Goal: Use online tool/utility: Utilize a website feature to perform a specific function

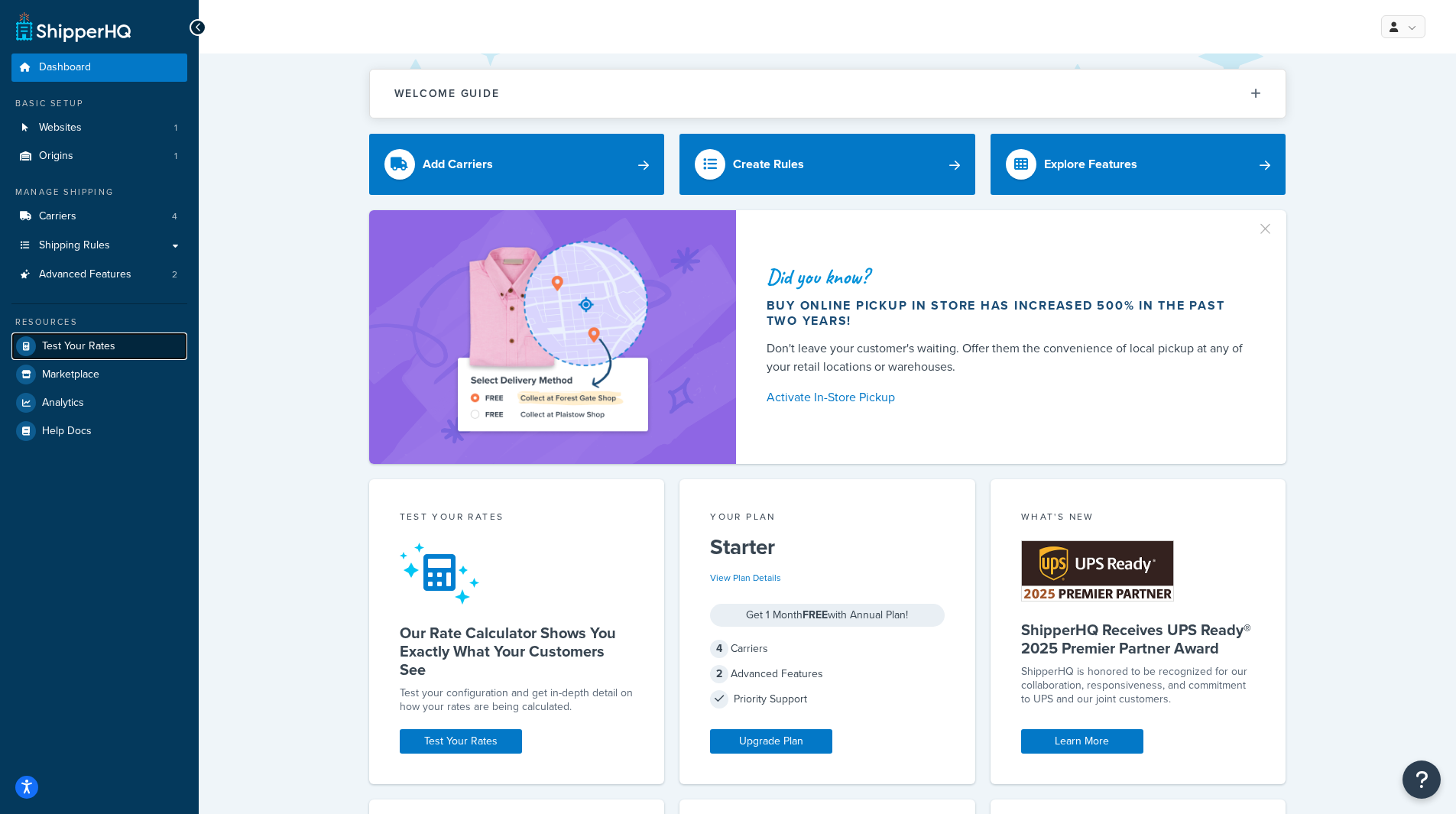
click at [153, 353] on link "Test Your Rates" at bounding box center [99, 346] width 176 height 28
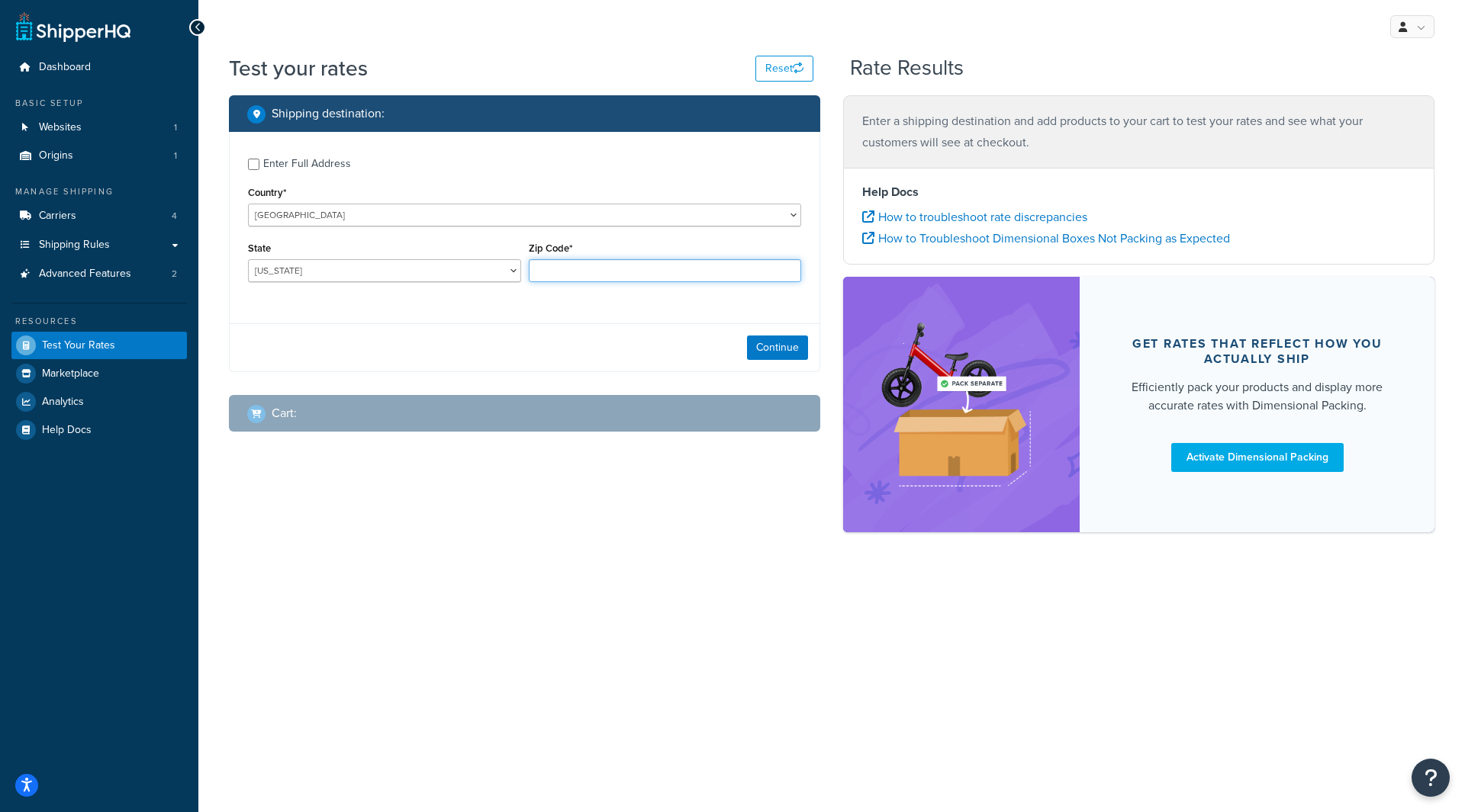
click at [579, 270] on input "Zip Code*" at bounding box center [665, 271] width 273 height 23
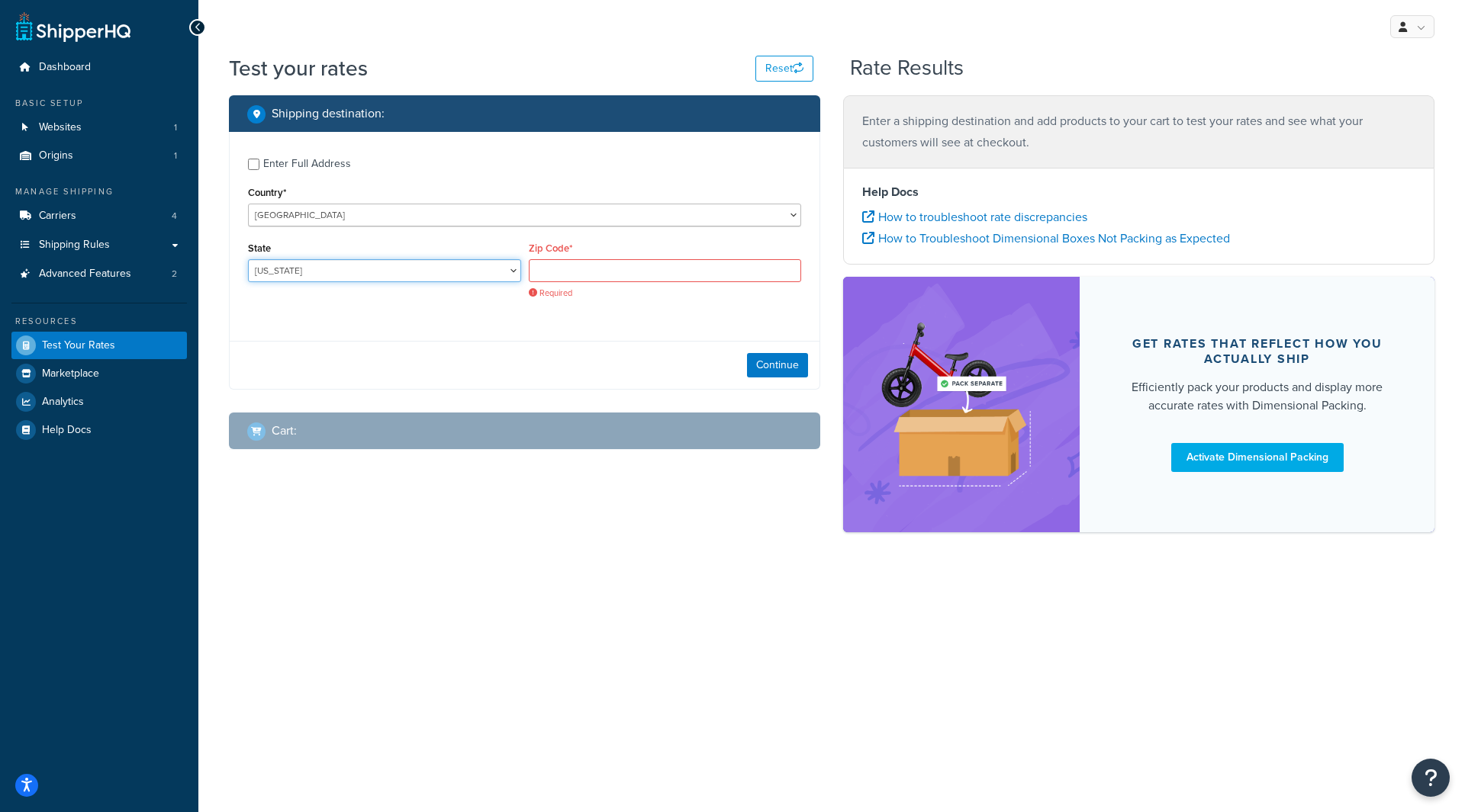
click at [398, 270] on select "Alabama Alaska American Samoa Arizona Arkansas Armed Forces Americas Armed Forc…" at bounding box center [385, 271] width 273 height 23
select select "NY"
click at [248, 260] on select "Alabama Alaska American Samoa Arizona Arkansas Armed Forces Americas Armed Forc…" at bounding box center [385, 271] width 273 height 23
click at [557, 278] on input "Zip Code*" at bounding box center [665, 271] width 273 height 23
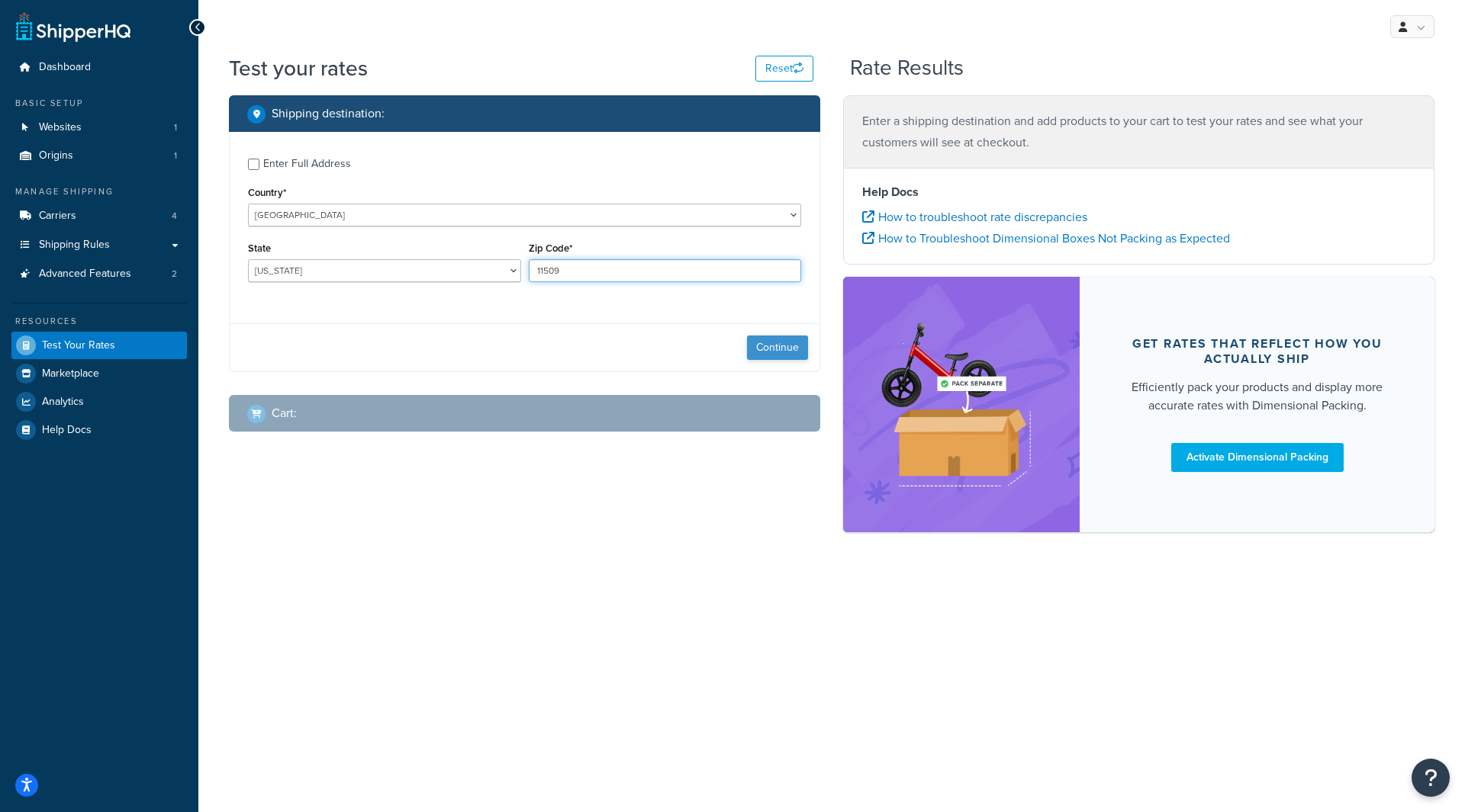
type input "11509"
click at [755, 342] on button "Continue" at bounding box center [777, 347] width 61 height 24
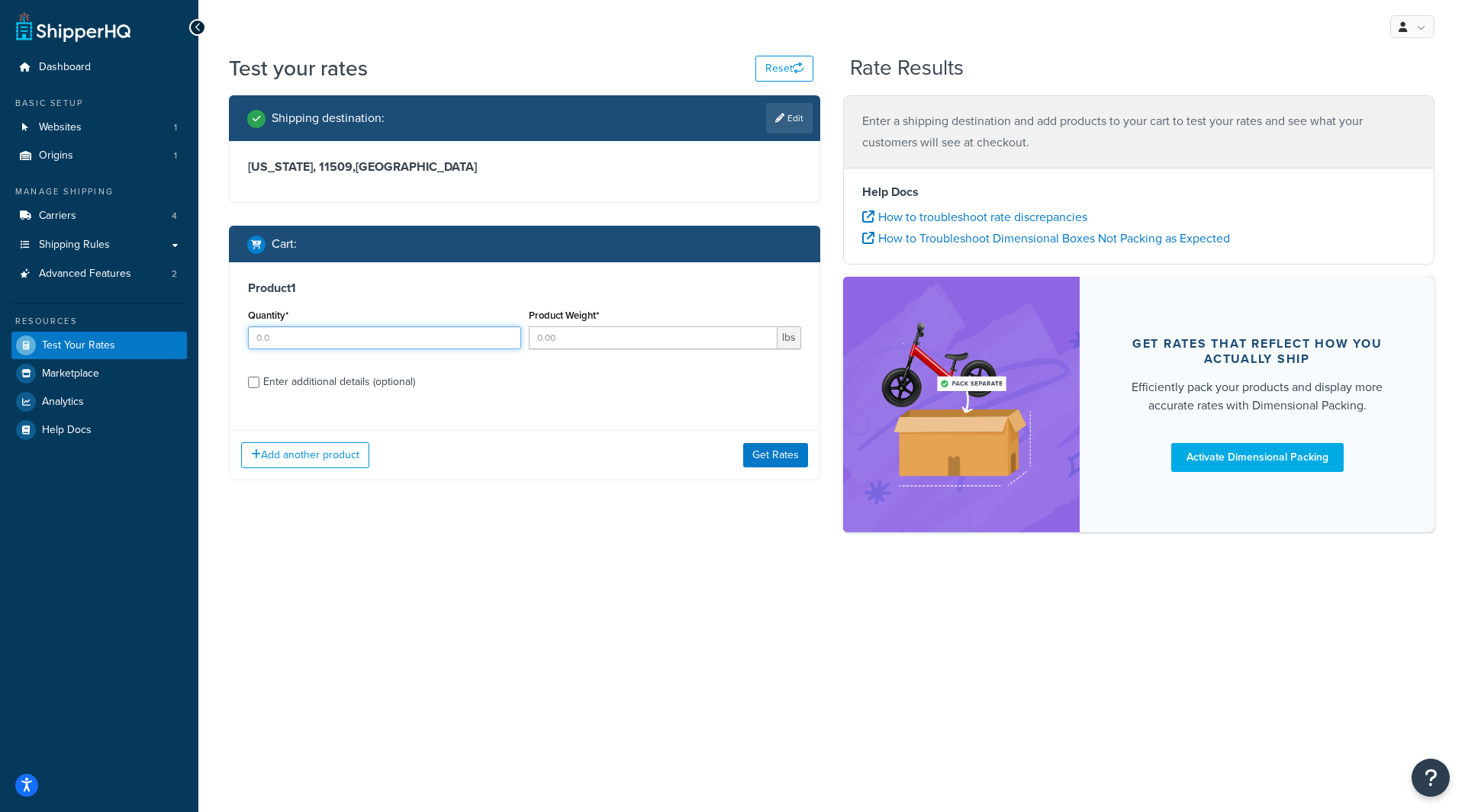
click at [417, 349] on input "Quantity*" at bounding box center [385, 338] width 273 height 23
type input "1"
click at [565, 343] on input "Product Weight*" at bounding box center [653, 338] width 250 height 23
type input "15"
click at [785, 458] on button "Get Rates" at bounding box center [776, 455] width 65 height 24
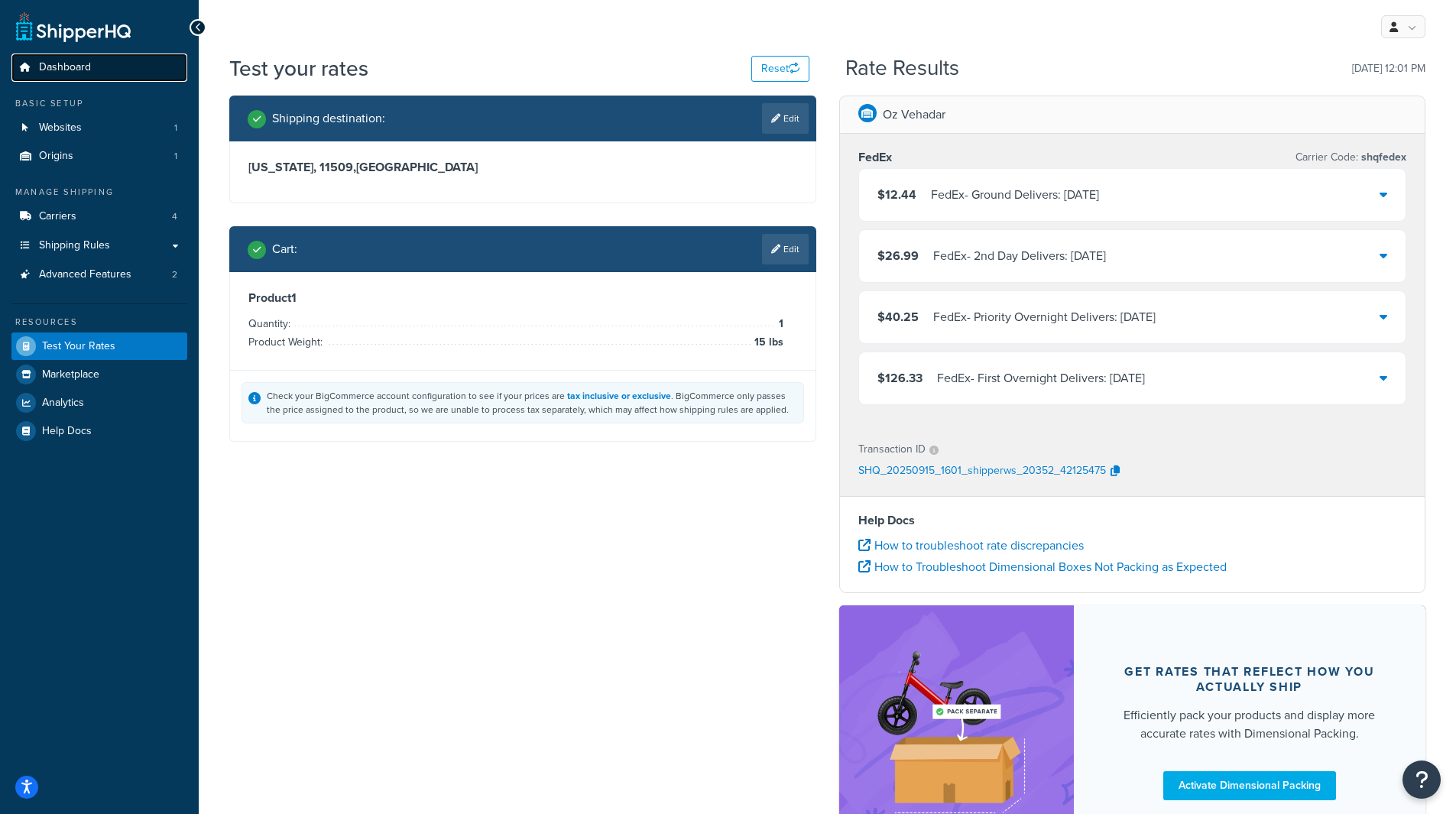
click at [79, 65] on span "Dashboard" at bounding box center [65, 68] width 52 height 13
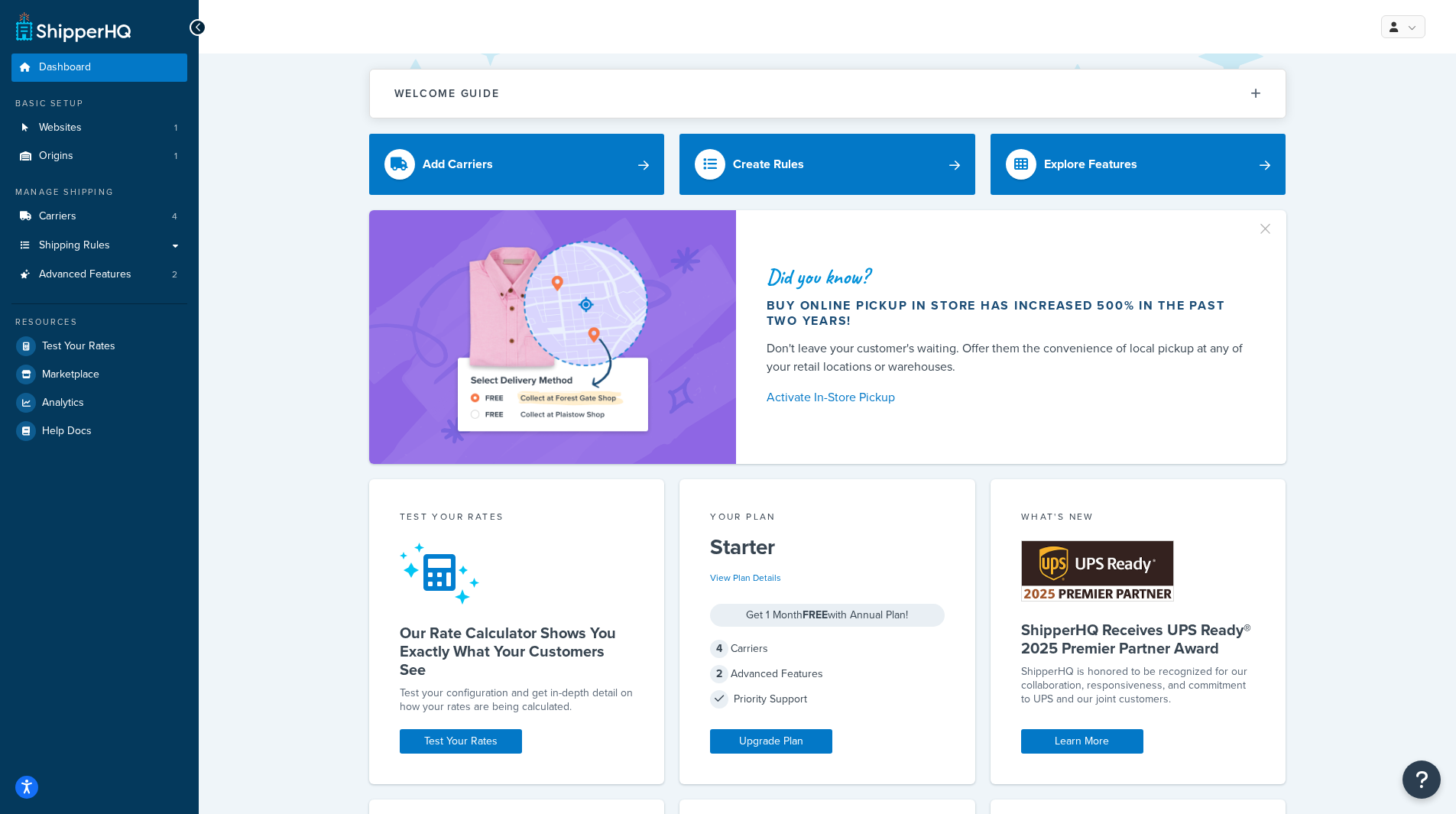
click at [196, 29] on icon at bounding box center [198, 28] width 7 height 11
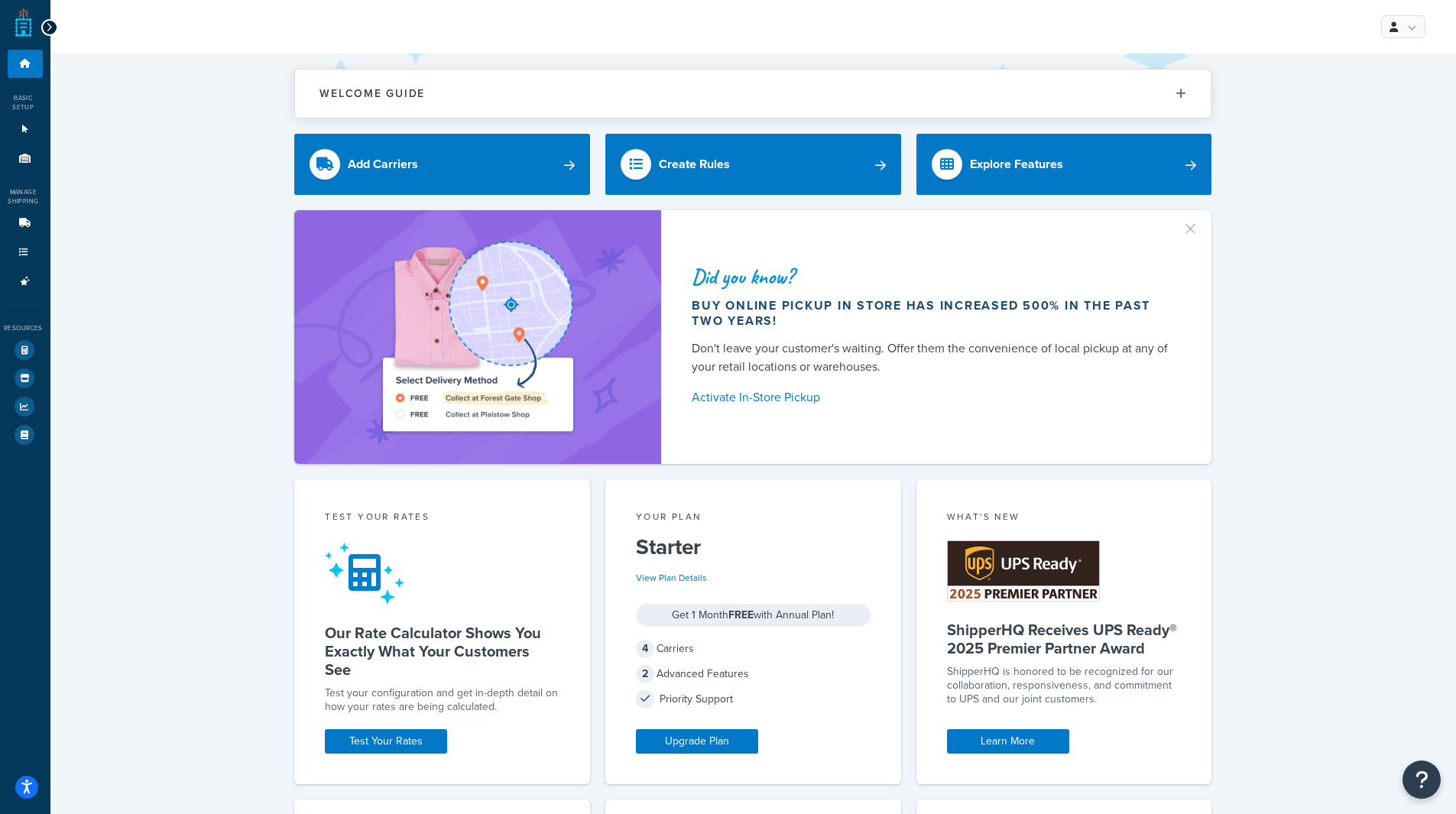
click at [48, 27] on icon at bounding box center [49, 28] width 7 height 11
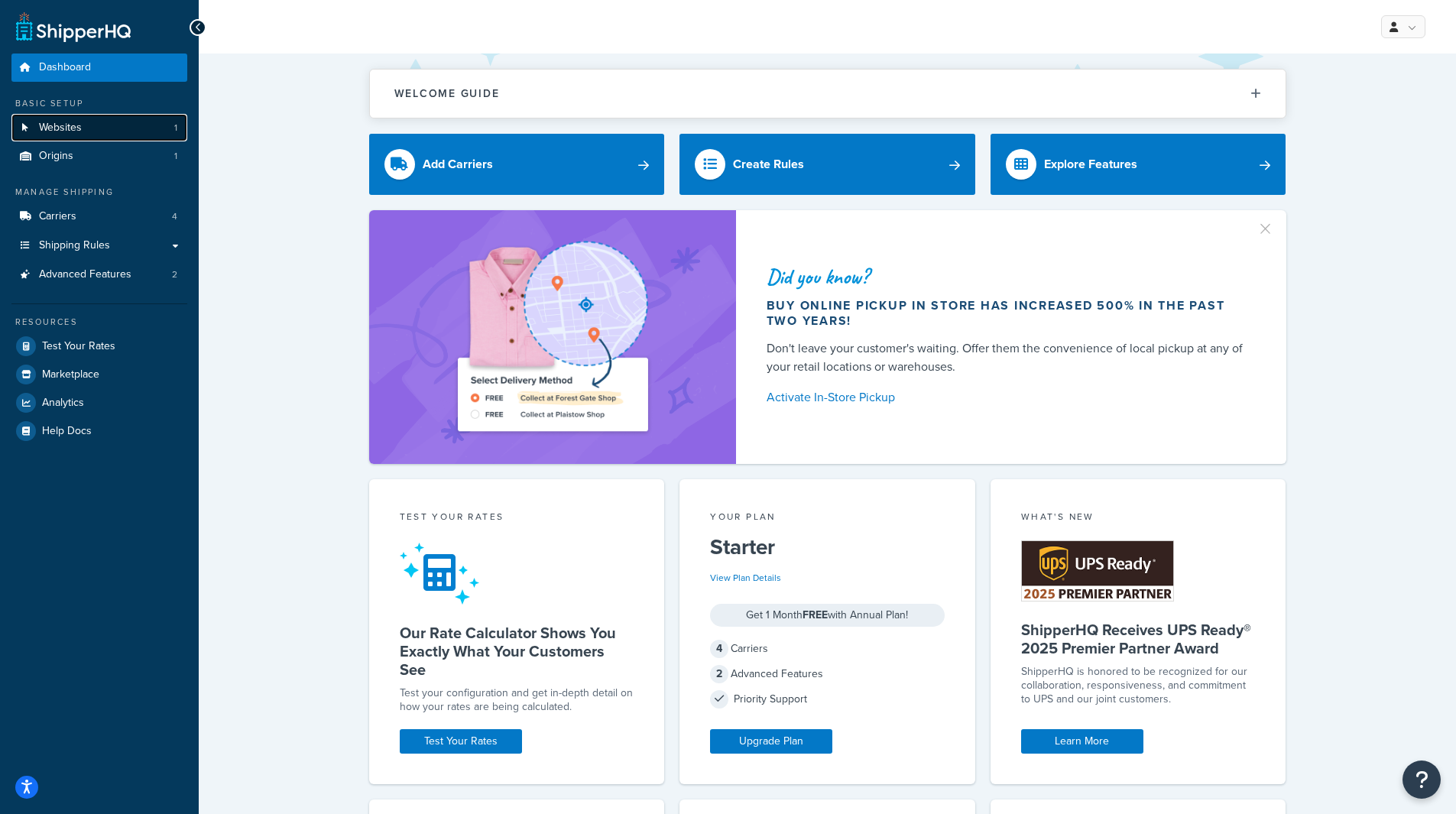
click at [48, 133] on span "Websites" at bounding box center [60, 128] width 43 height 13
